Goal: Task Accomplishment & Management: Complete application form

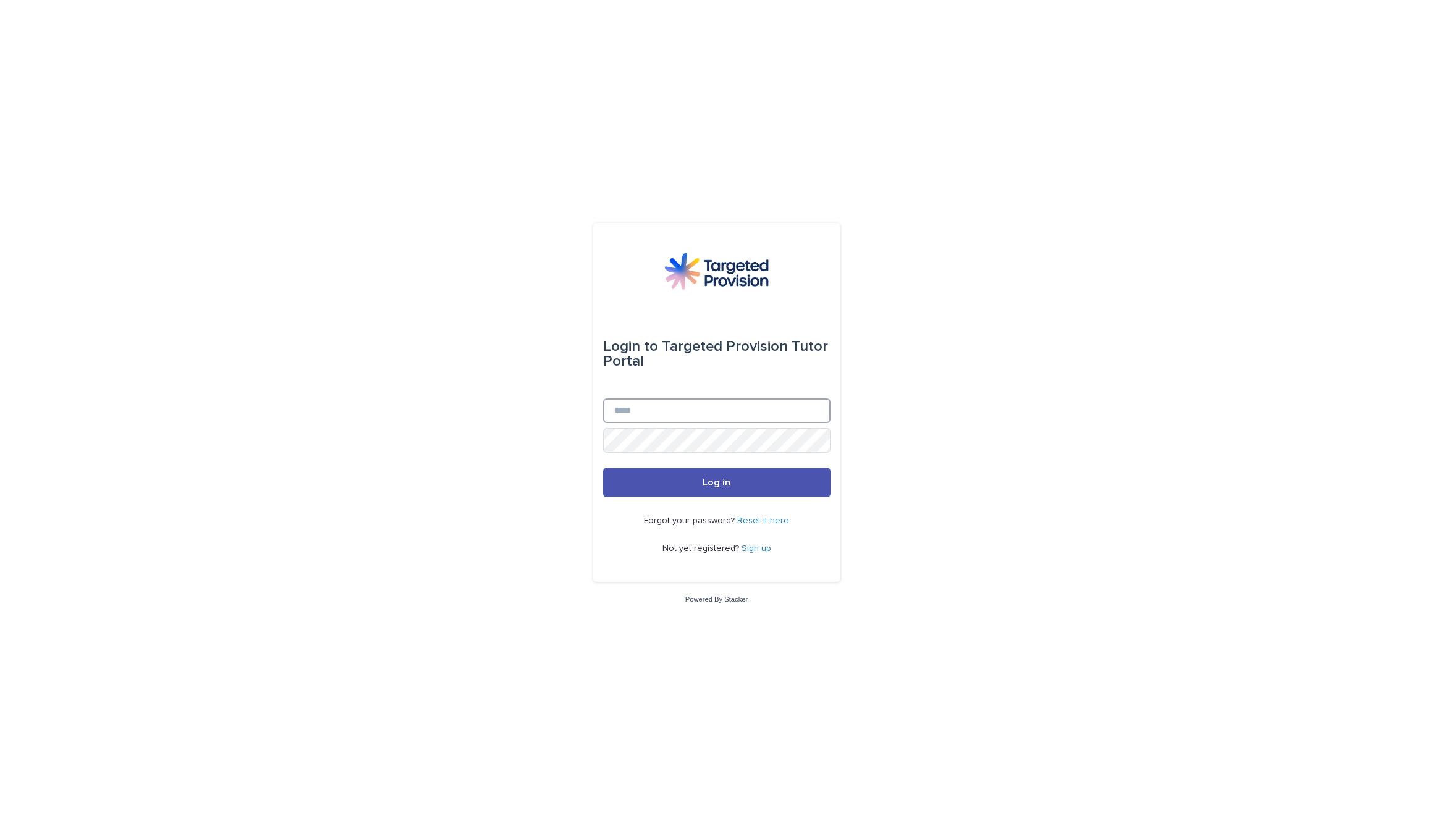
click at [638, 411] on input "Email" at bounding box center [717, 411] width 228 height 25
type input "**********"
click at [709, 487] on span "Log in" at bounding box center [716, 483] width 28 height 10
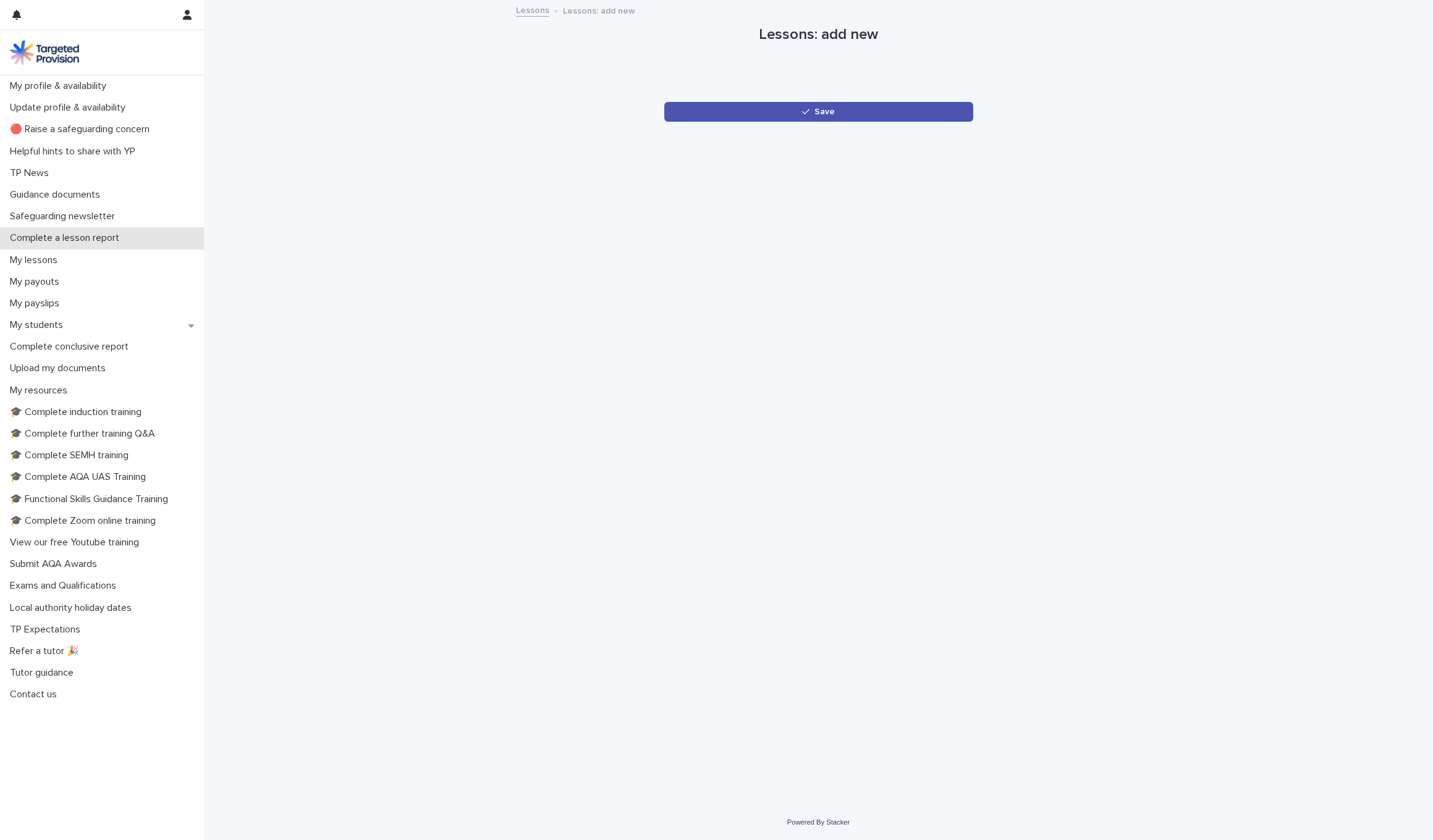
click at [72, 244] on div "Complete a lesson report" at bounding box center [102, 238] width 204 height 21
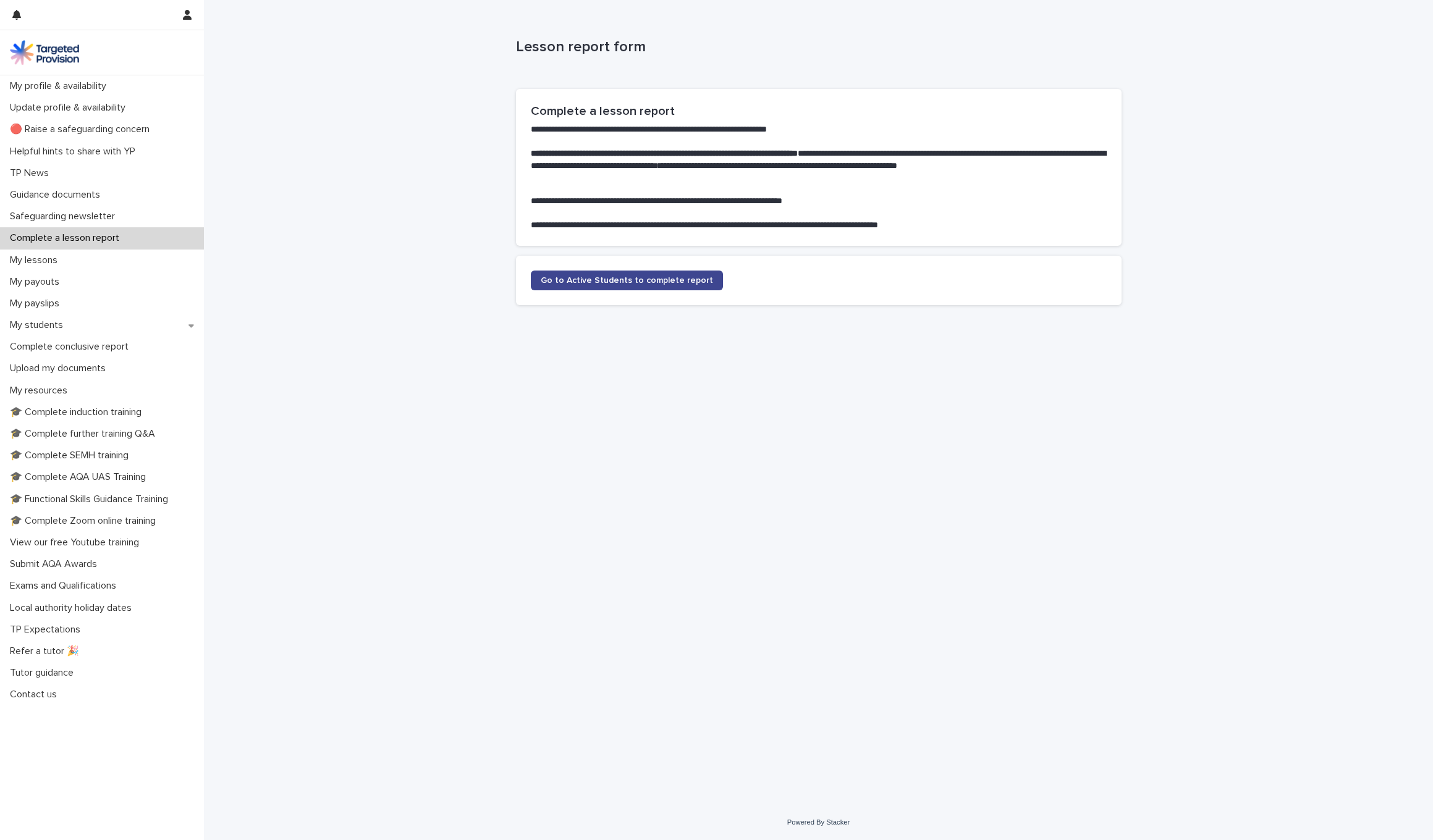
click at [608, 278] on span "Go to Active Students to complete report" at bounding box center [626, 280] width 172 height 9
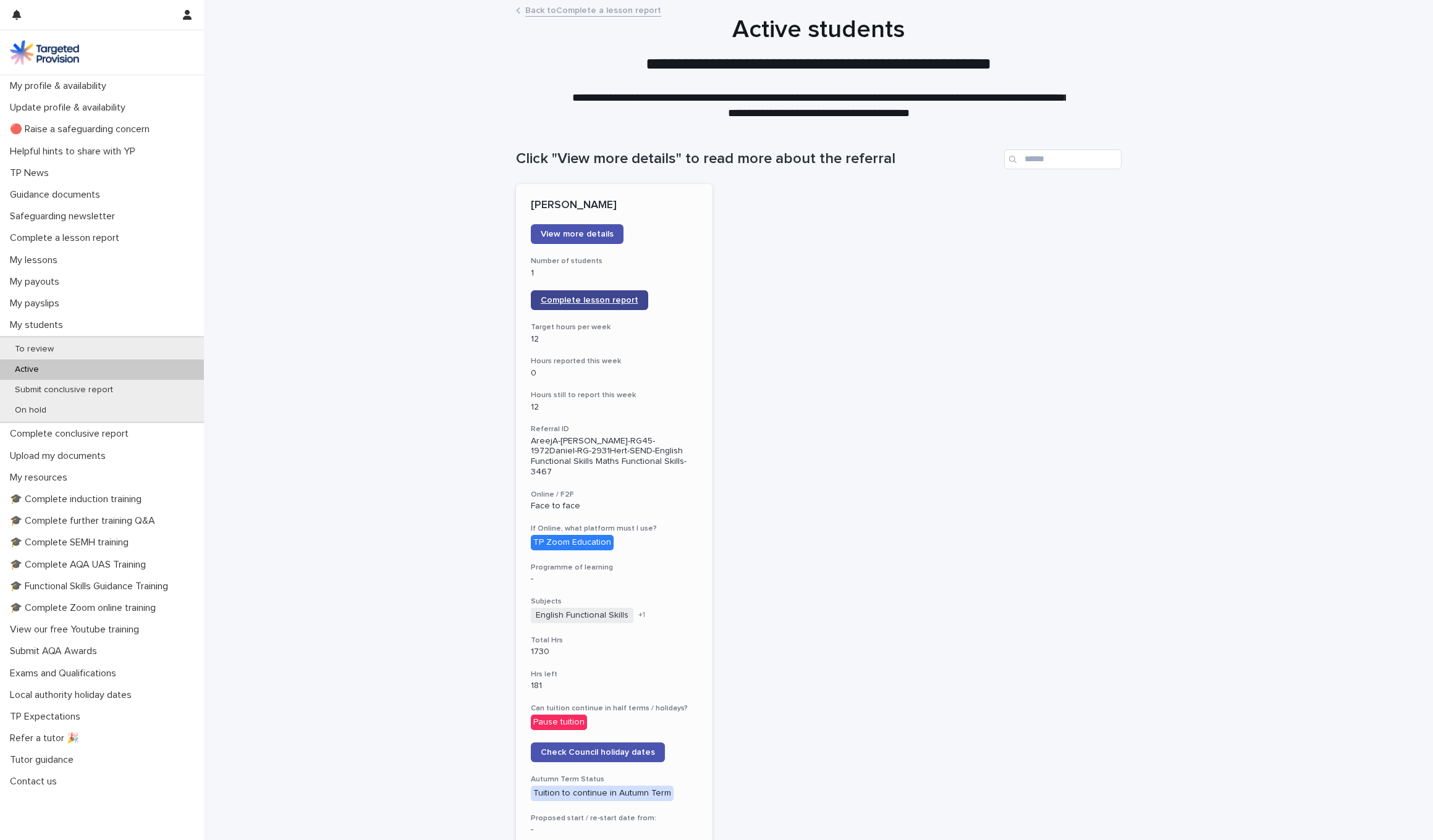
click at [576, 296] on span "Complete lesson report" at bounding box center [589, 300] width 98 height 9
click at [1303, 3] on div "Back to Complete a lesson report" at bounding box center [818, 11] width 1229 height 17
click at [599, 296] on span "Complete lesson report" at bounding box center [589, 300] width 98 height 9
click at [611, 300] on span "Complete lesson report" at bounding box center [589, 300] width 98 height 9
click at [578, 300] on span "Complete lesson report" at bounding box center [589, 300] width 98 height 9
